Goal: Task Accomplishment & Management: Manage account settings

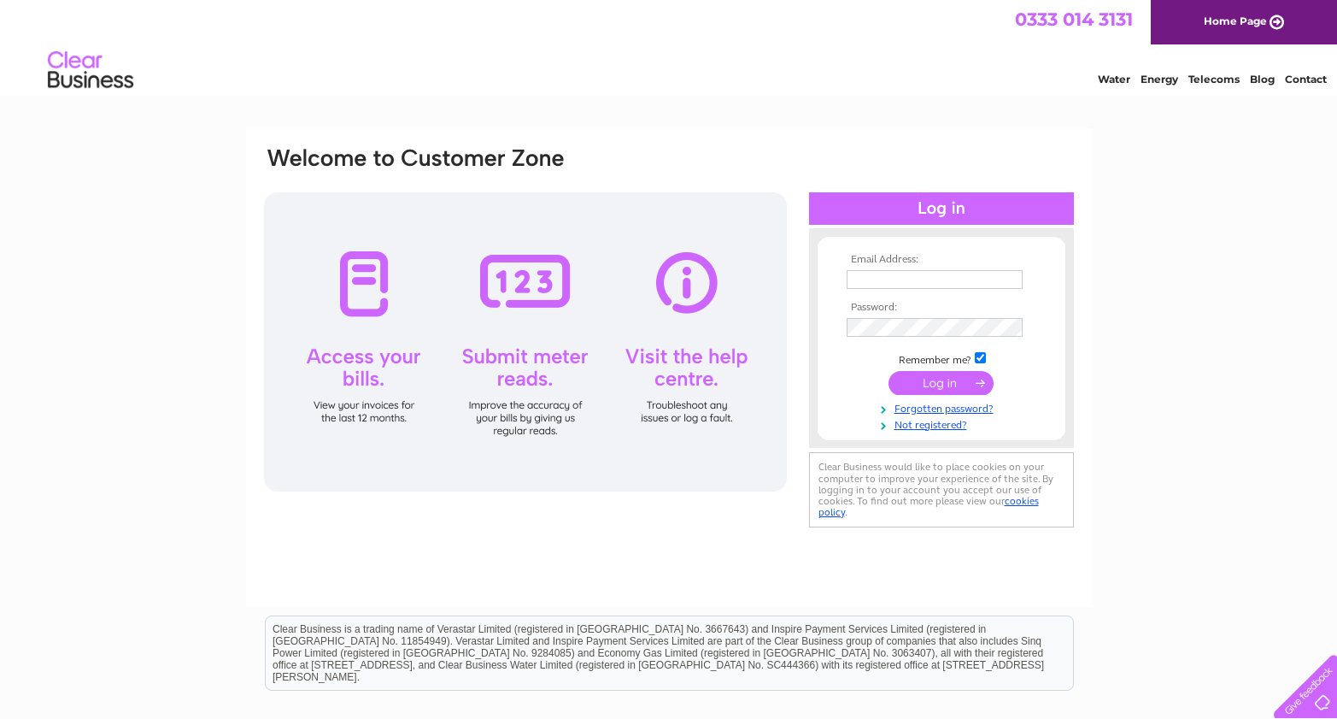
click at [901, 273] on input "text" at bounding box center [935, 279] width 176 height 19
type input "stevenmccolm@hotmail.com"
click at [1224, 465] on div "Email Address: stevenmccolm@hotmail.com Password: Forgotten password?" at bounding box center [668, 513] width 1337 height 771
click at [967, 389] on input "submit" at bounding box center [941, 383] width 105 height 24
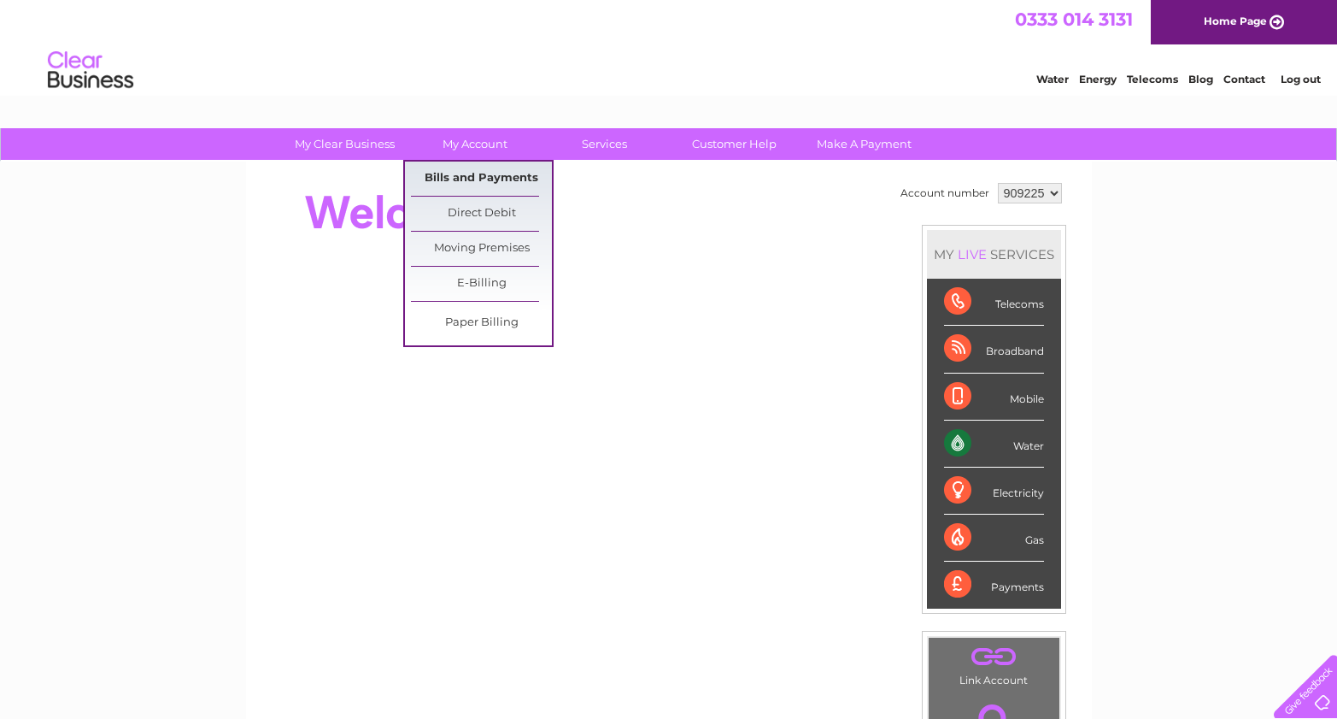
click at [473, 176] on link "Bills and Payments" at bounding box center [481, 179] width 141 height 34
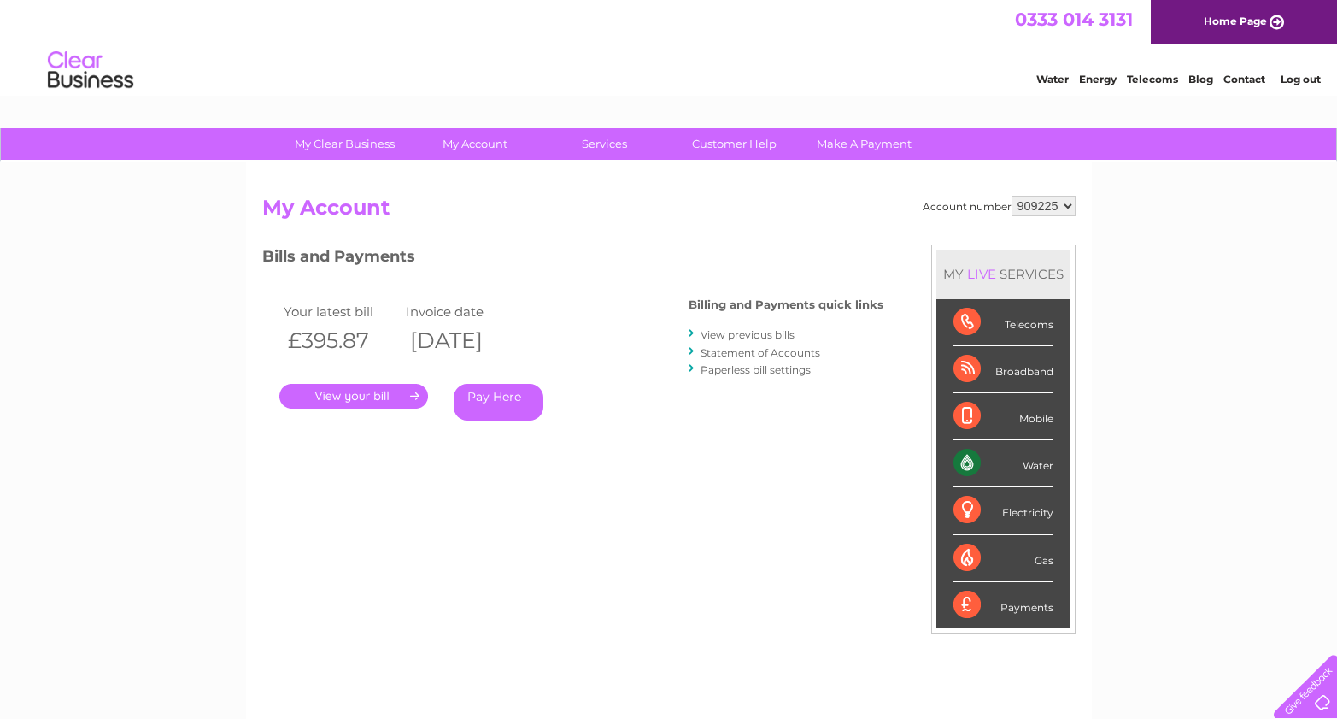
click at [415, 396] on link "." at bounding box center [353, 396] width 149 height 25
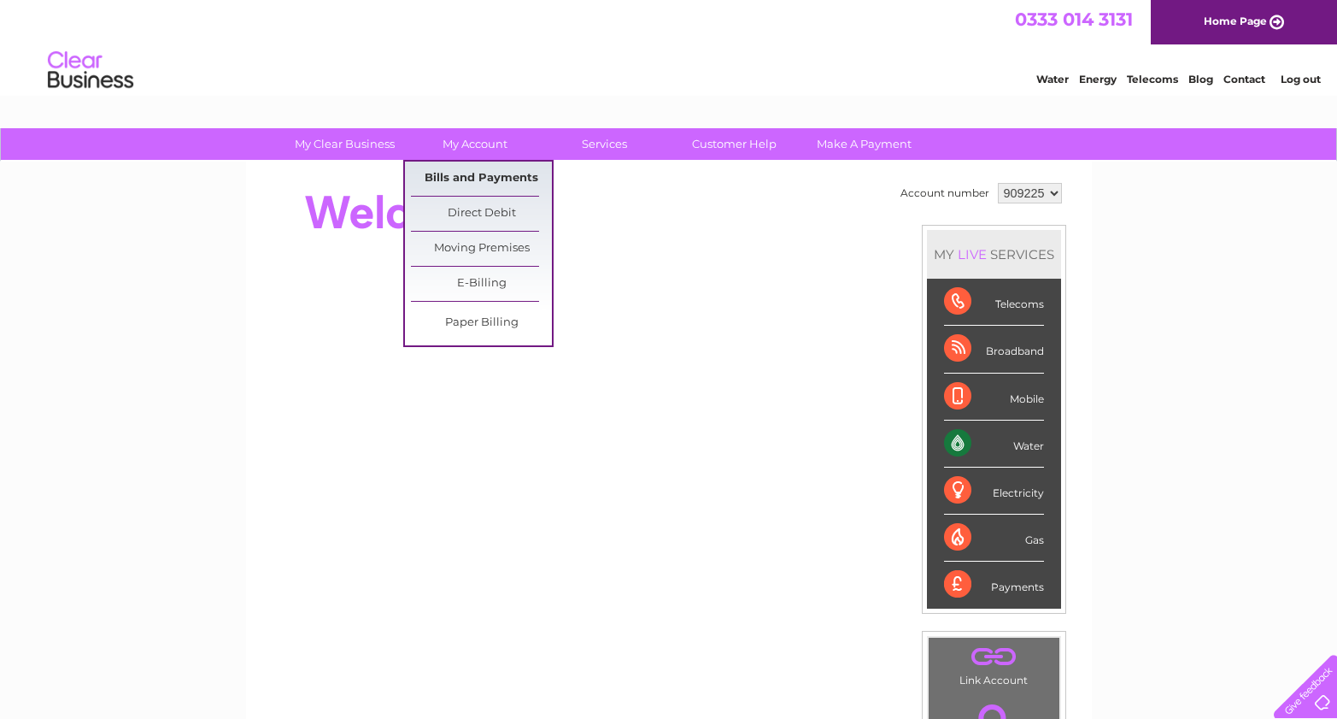
click at [481, 172] on link "Bills and Payments" at bounding box center [481, 179] width 141 height 34
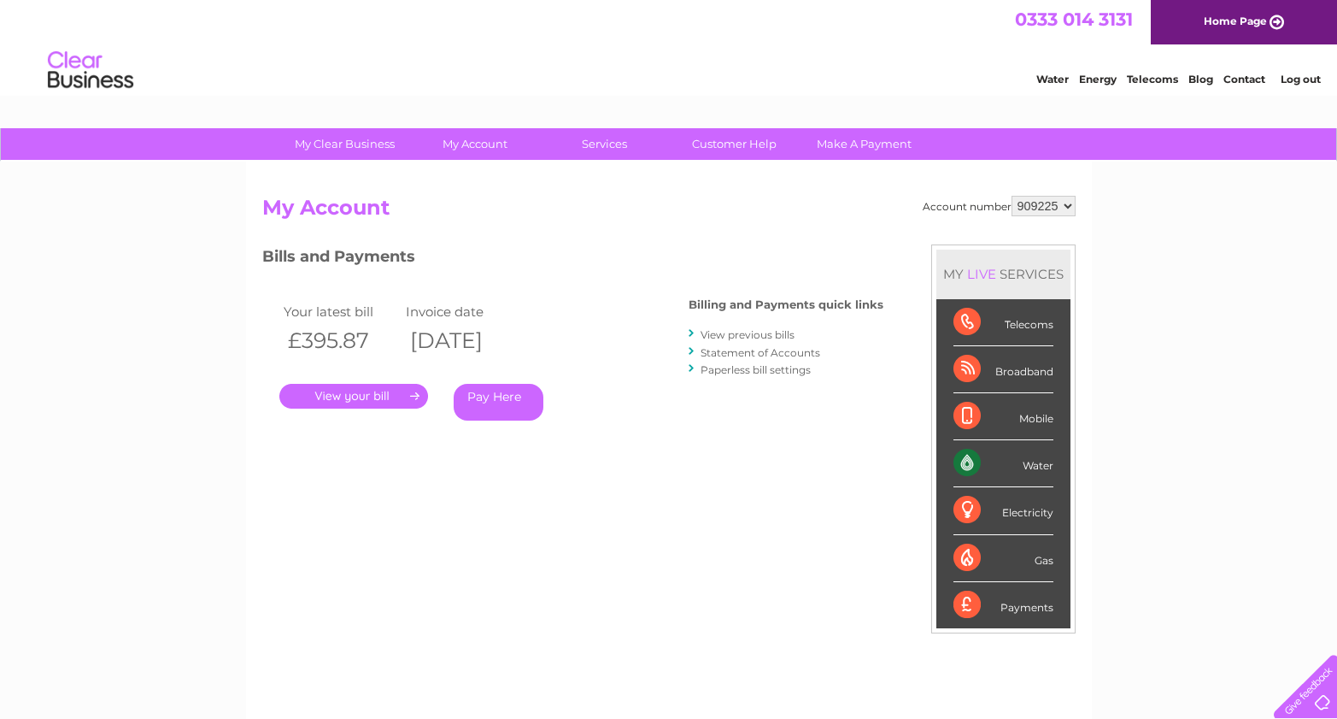
click at [749, 332] on link "View previous bills" at bounding box center [748, 334] width 94 height 13
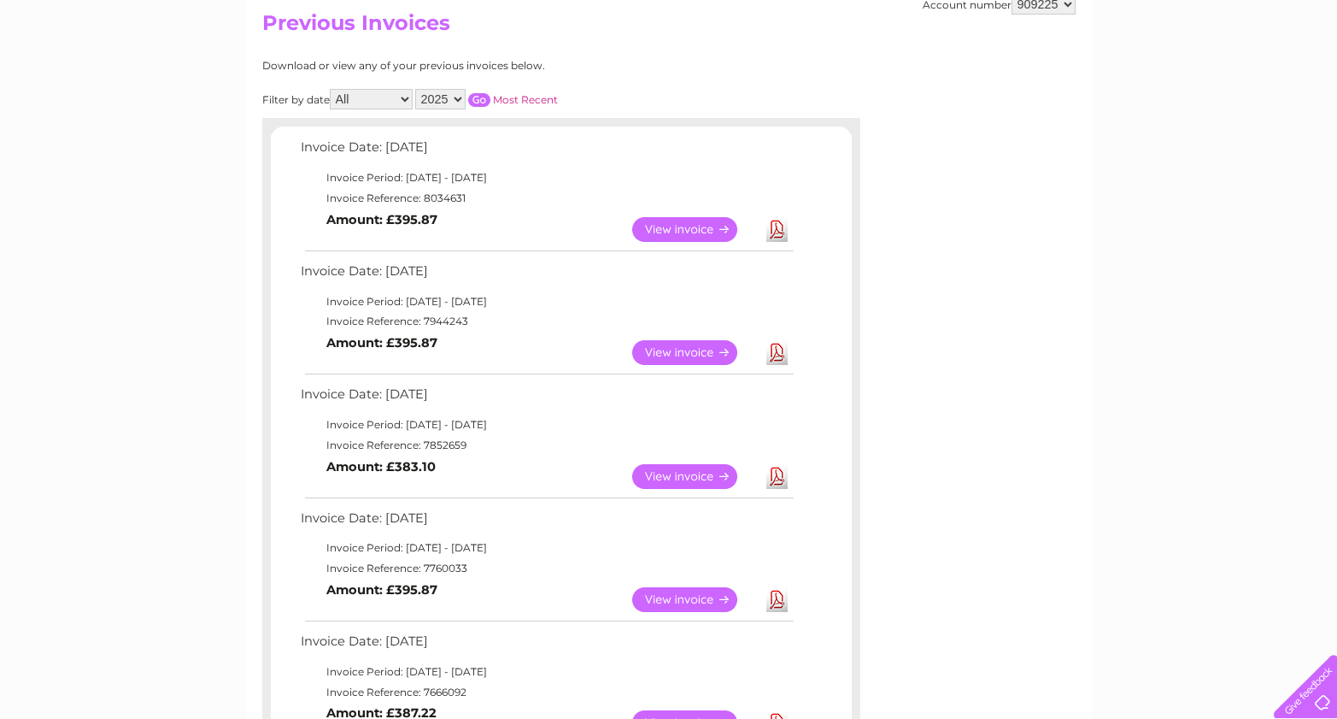
scroll to position [203, 0]
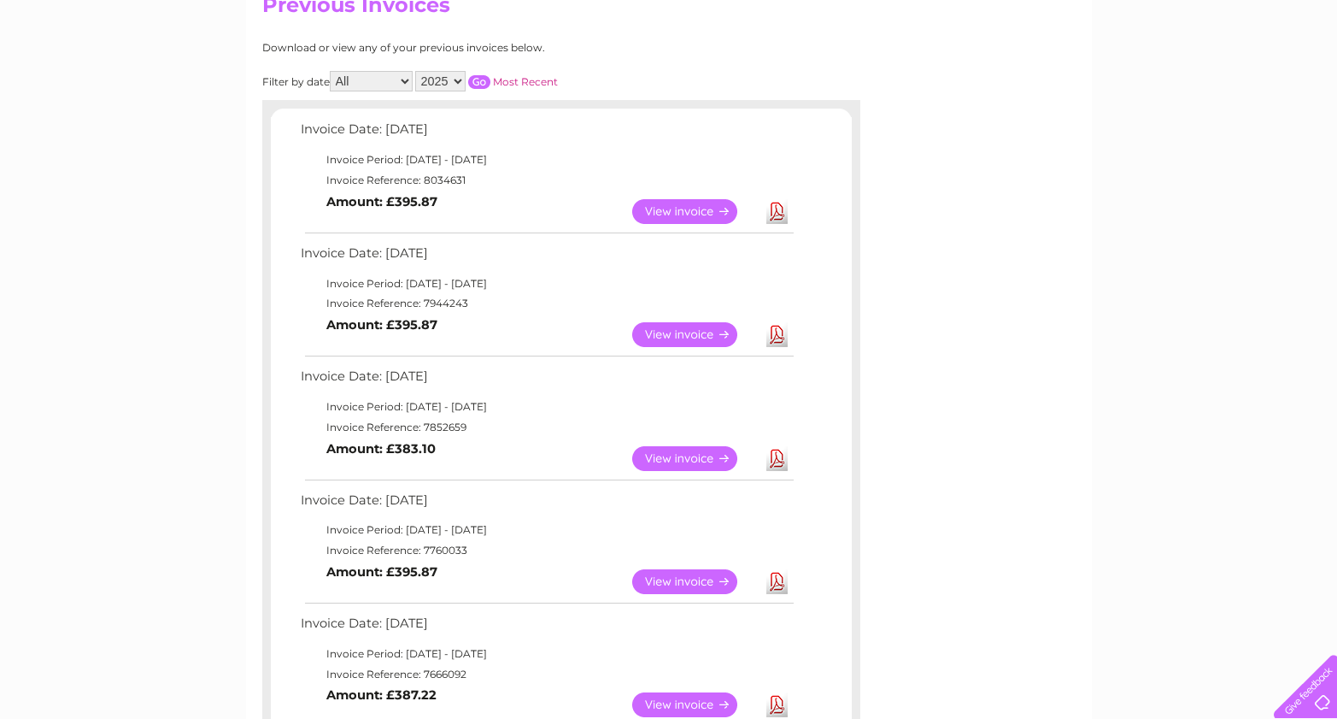
click at [699, 578] on link "View" at bounding box center [695, 581] width 126 height 25
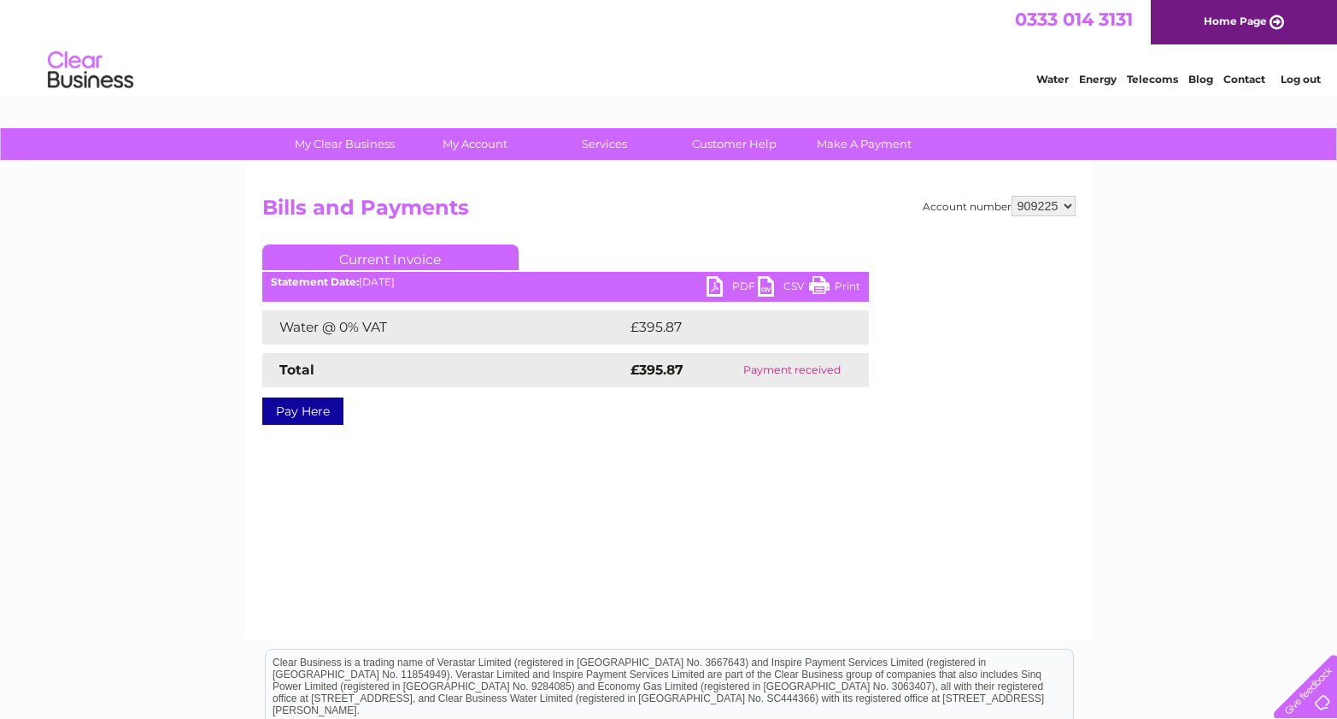
click at [734, 284] on link "PDF" at bounding box center [732, 288] width 51 height 25
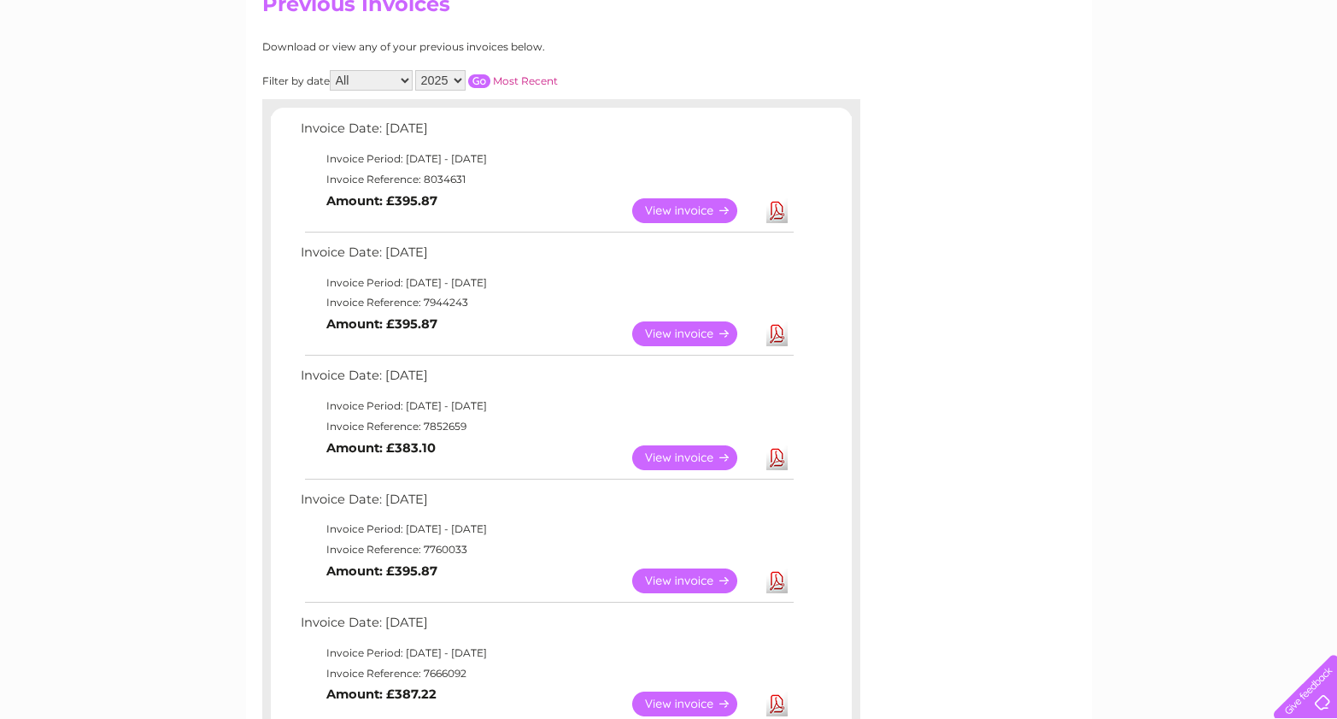
click at [700, 457] on link "View" at bounding box center [695, 457] width 126 height 25
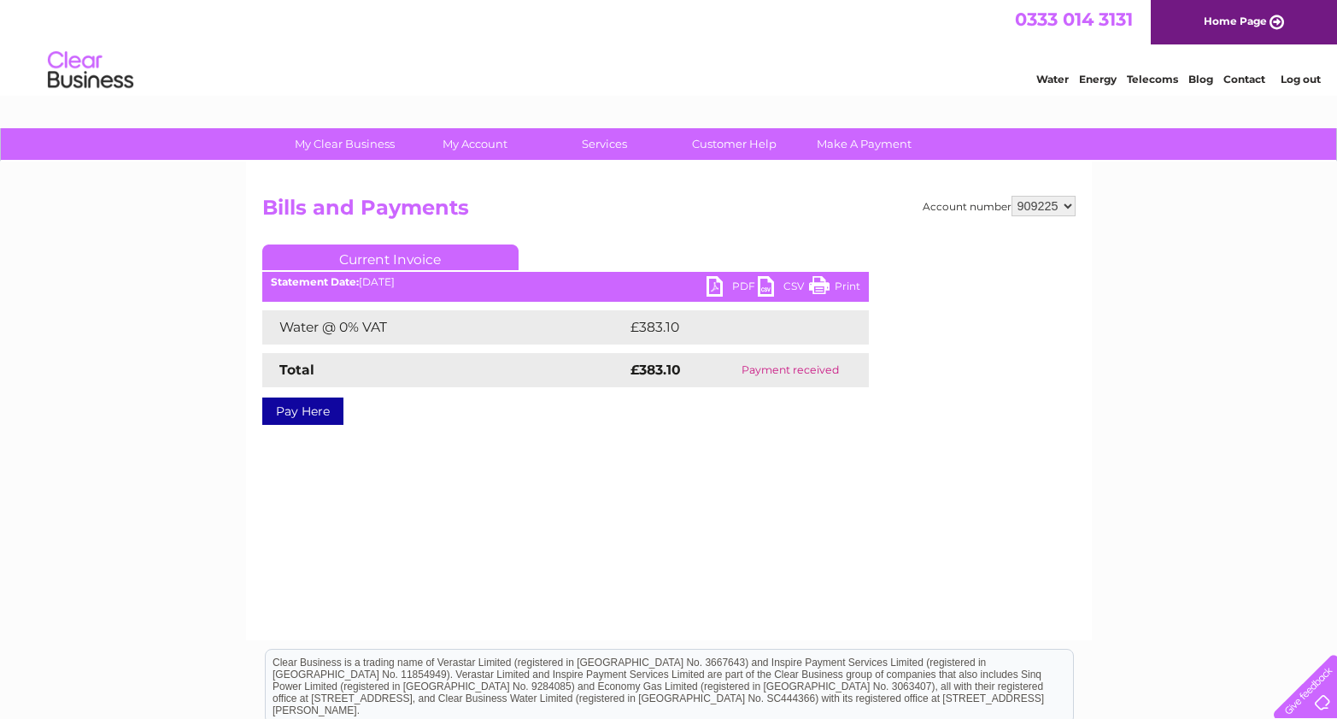
click at [730, 286] on link "PDF" at bounding box center [732, 288] width 51 height 25
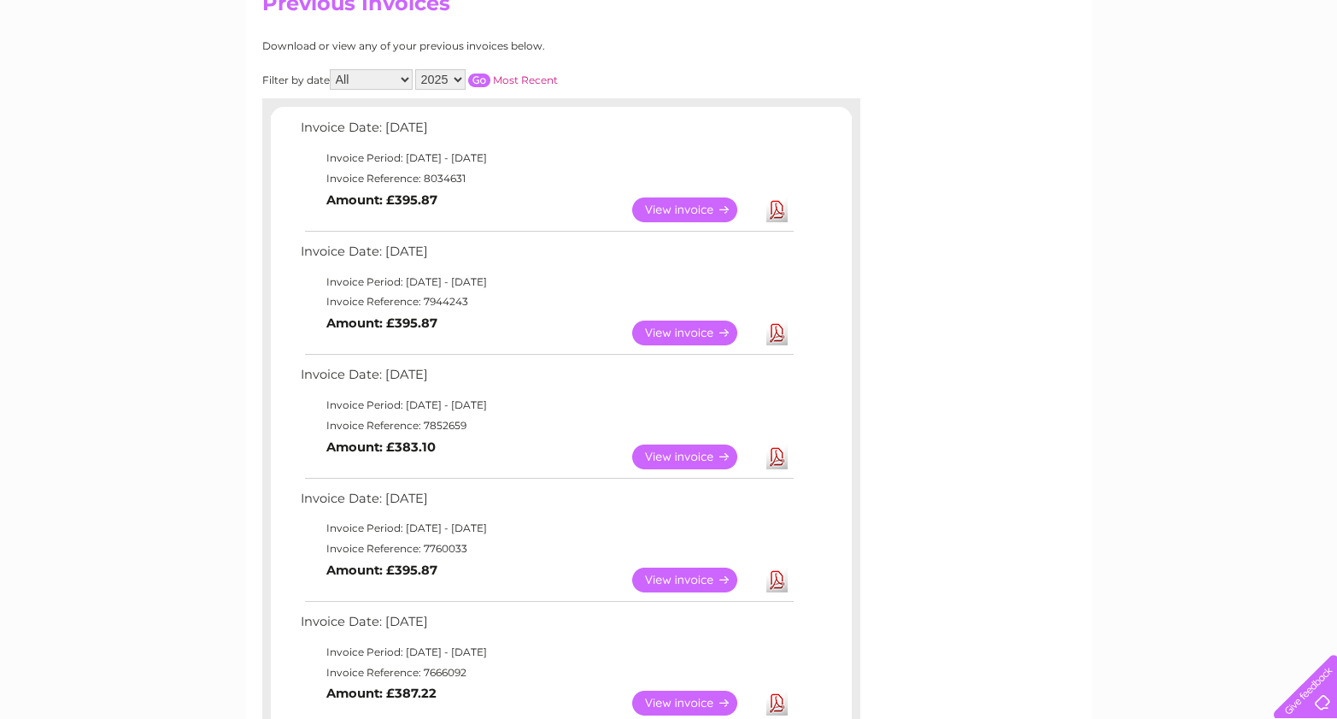
click at [691, 335] on link "View" at bounding box center [695, 332] width 126 height 25
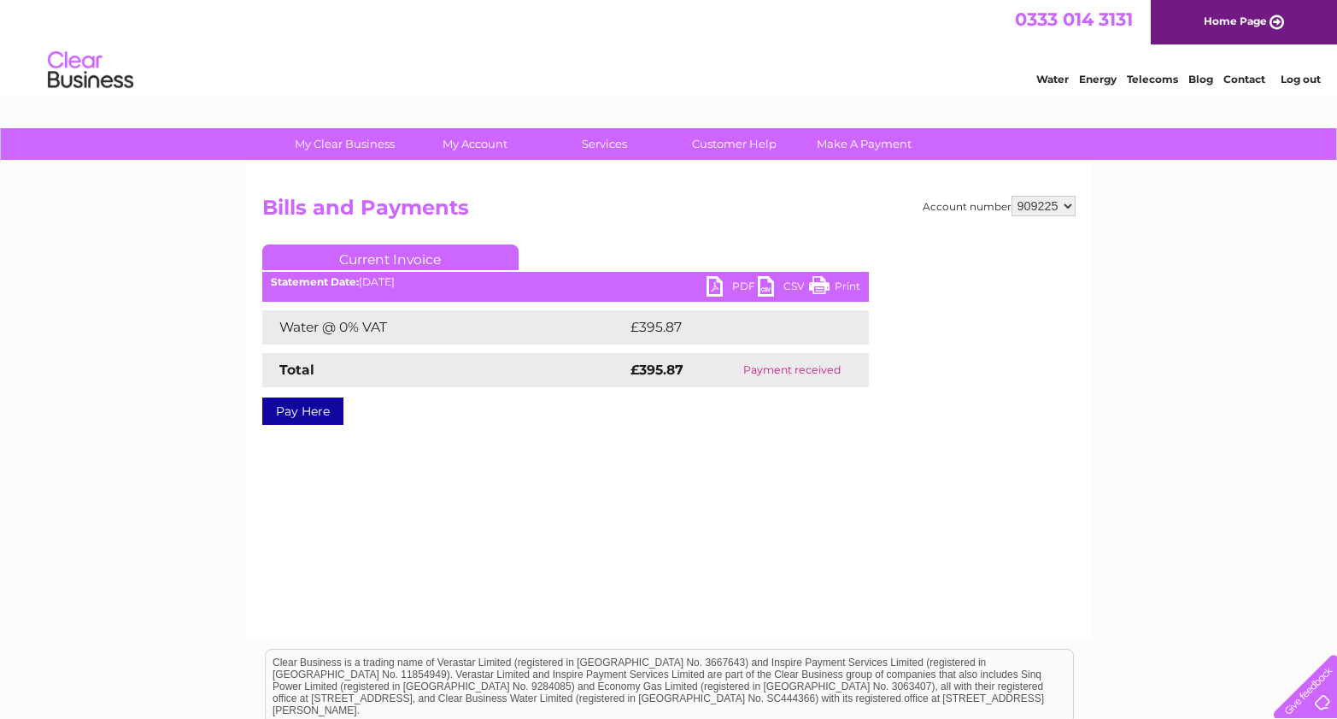
click at [730, 286] on link "PDF" at bounding box center [732, 288] width 51 height 25
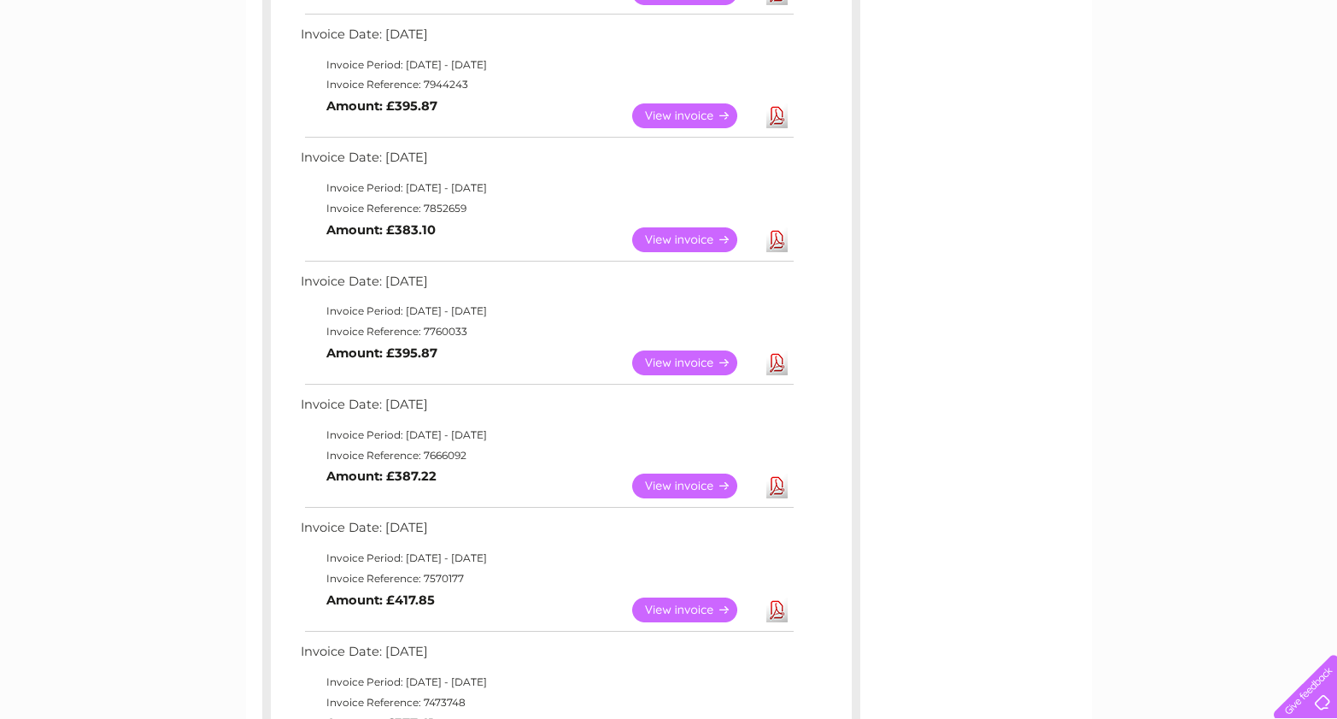
scroll to position [428, 0]
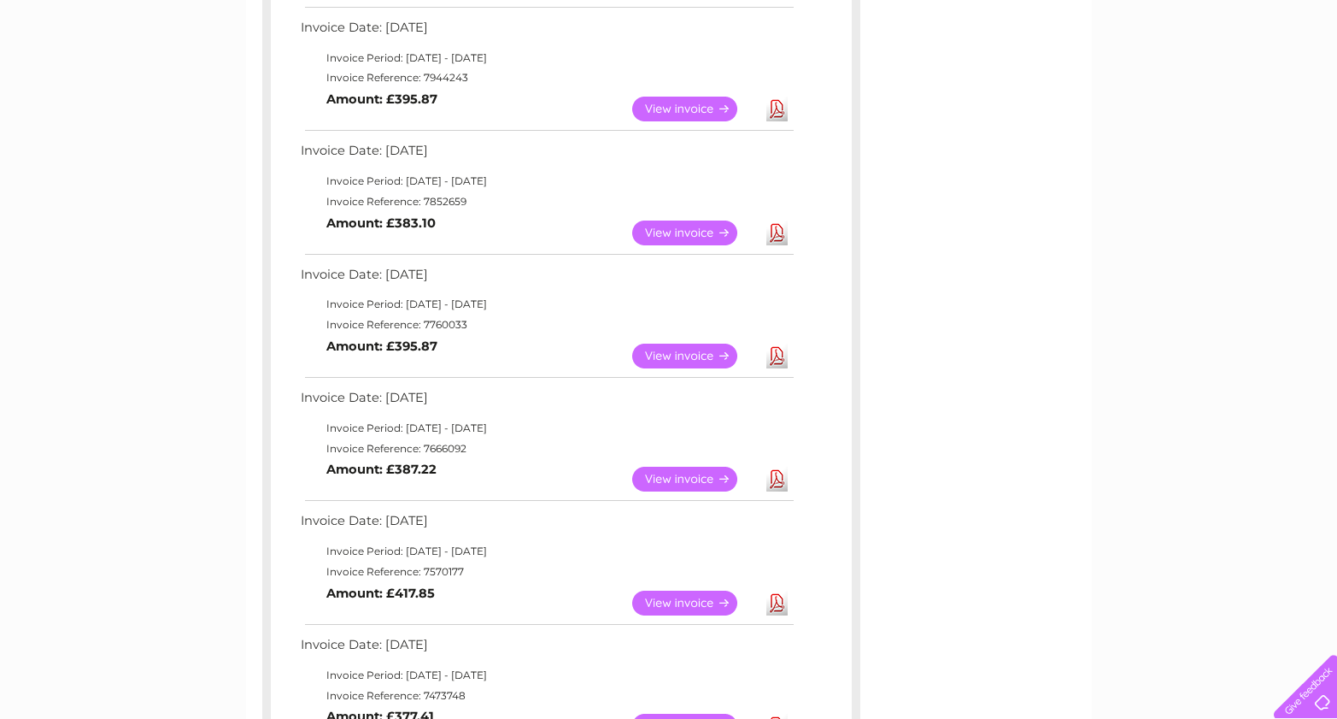
click at [679, 483] on link "View" at bounding box center [695, 479] width 126 height 25
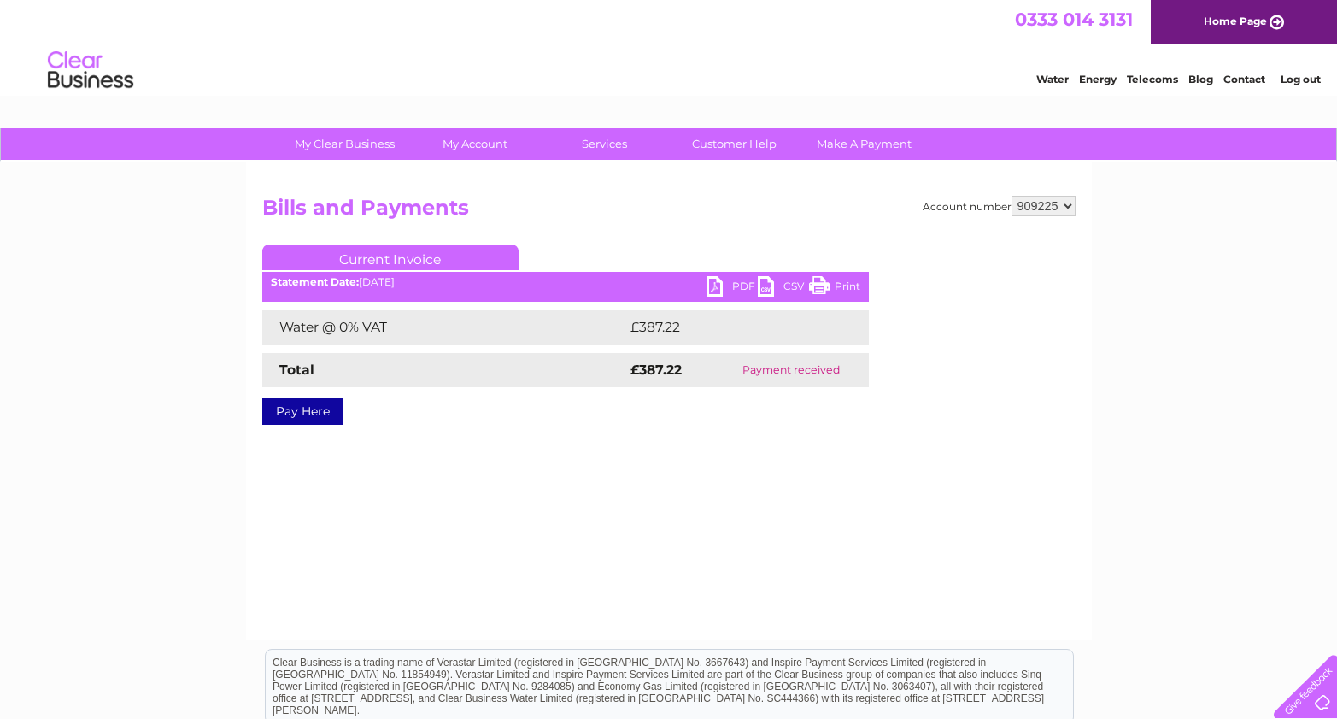
click at [735, 286] on link "PDF" at bounding box center [732, 288] width 51 height 25
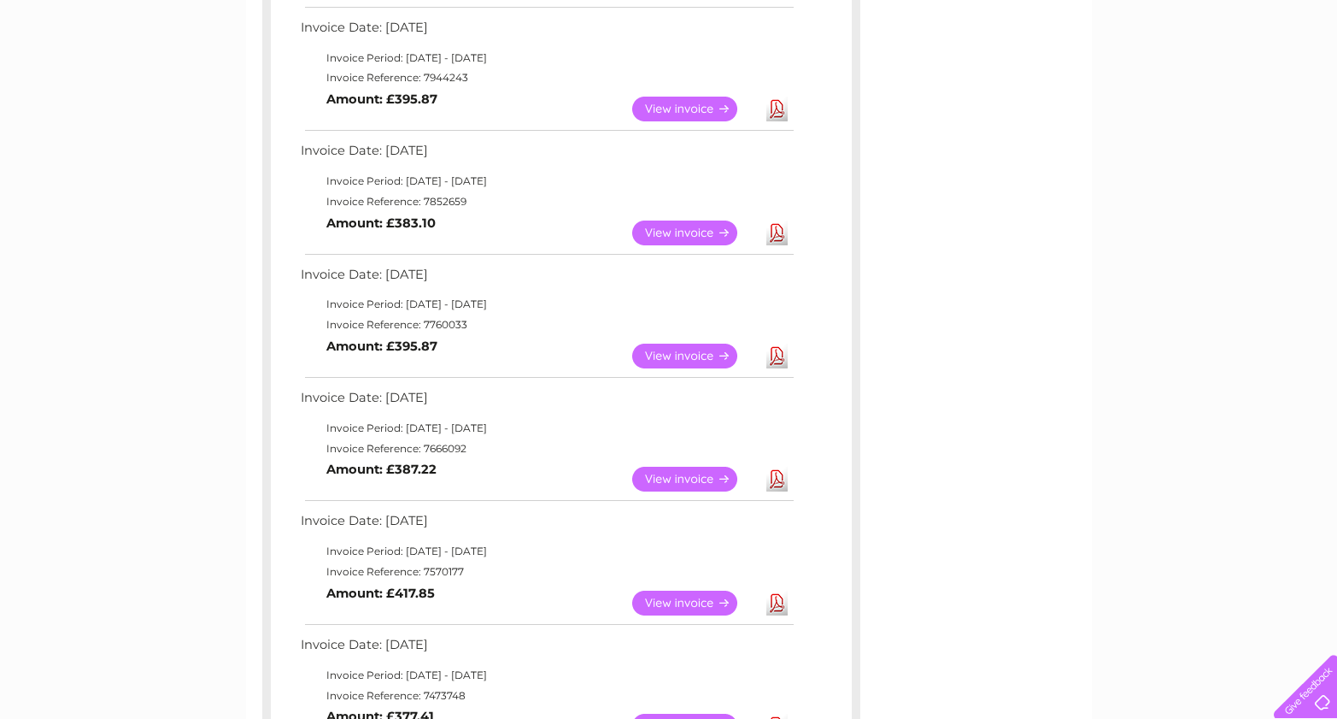
click at [687, 600] on link "View" at bounding box center [695, 603] width 126 height 25
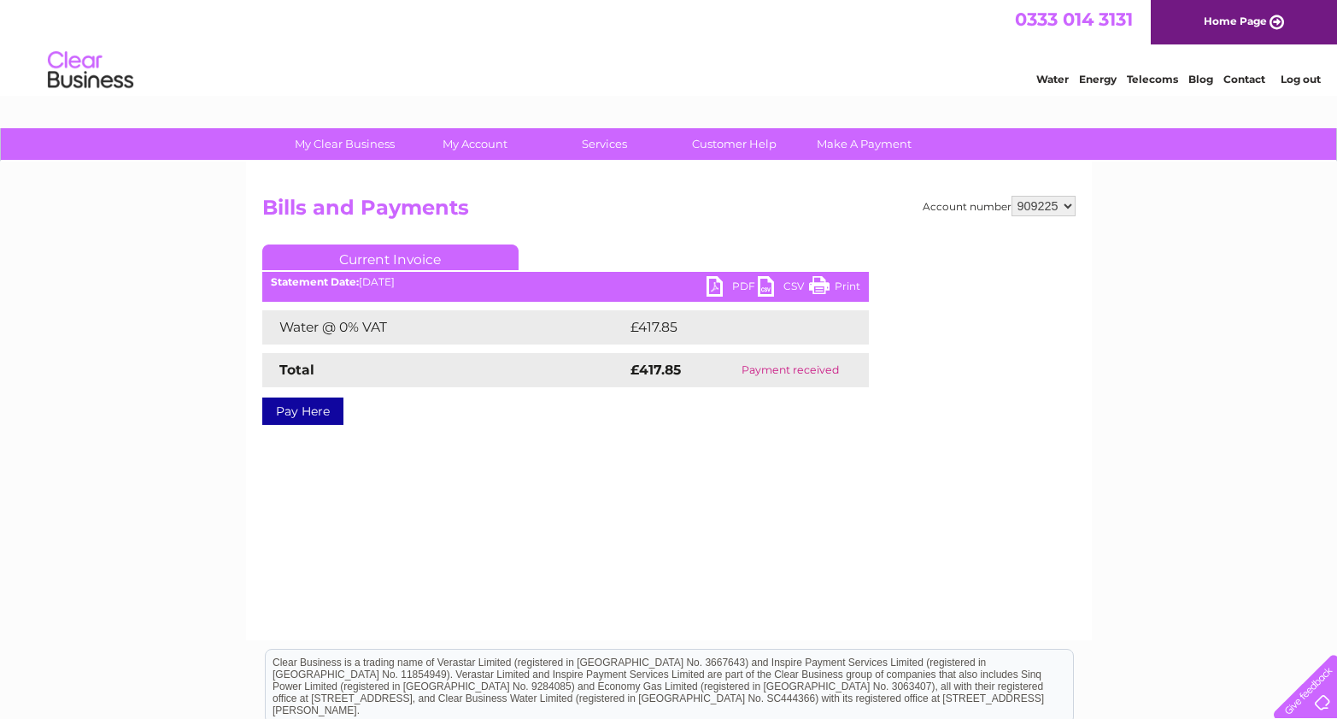
click at [729, 285] on link "PDF" at bounding box center [732, 288] width 51 height 25
